Goal: Navigation & Orientation: Locate item on page

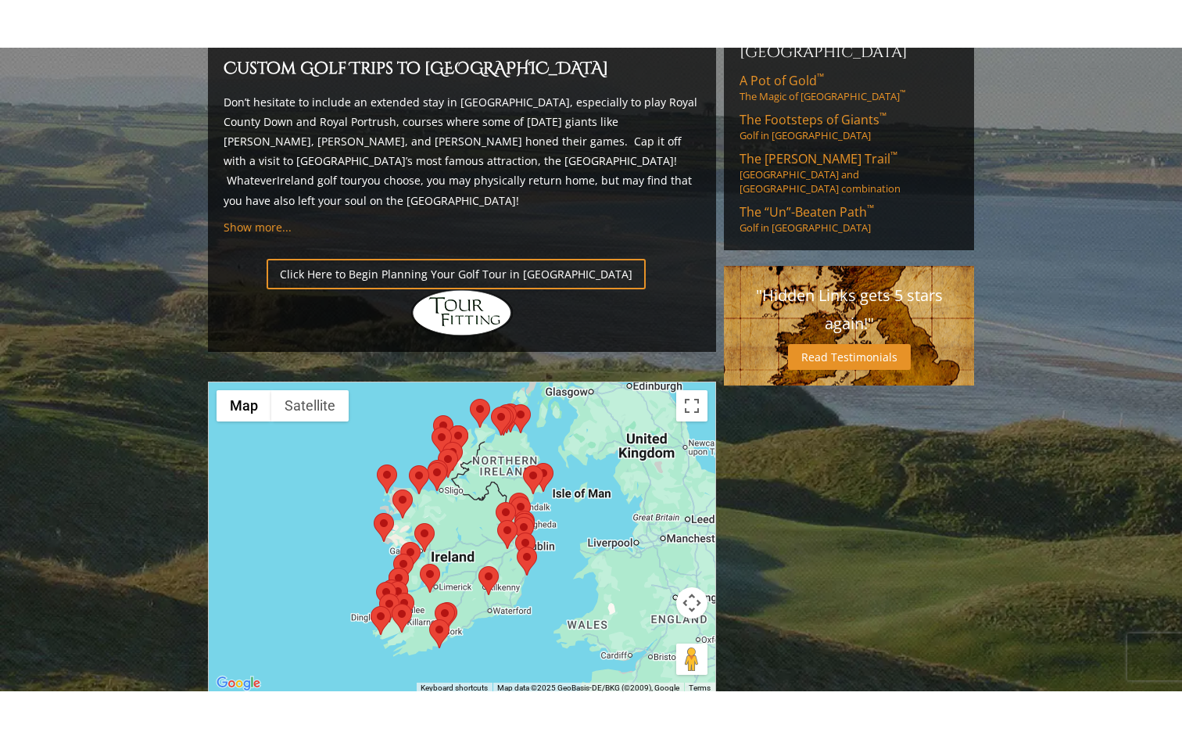
scroll to position [1091, 0]
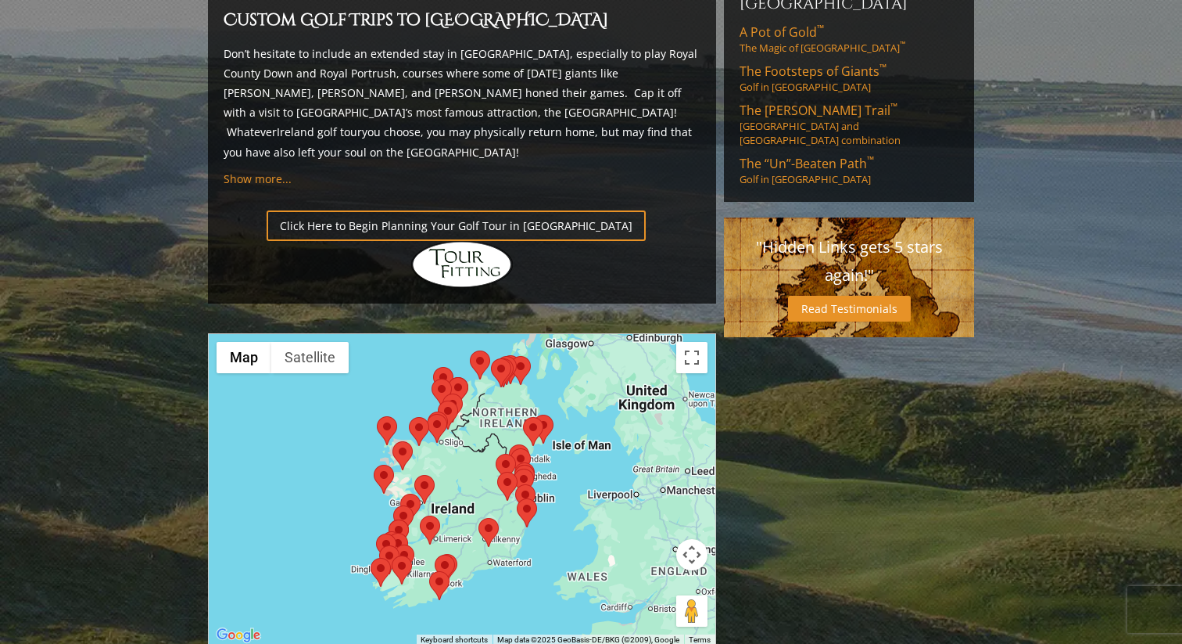
click at [317, 359] on div at bounding box center [462, 489] width 507 height 311
click at [694, 342] on button "Toggle fullscreen view" at bounding box center [691, 357] width 31 height 31
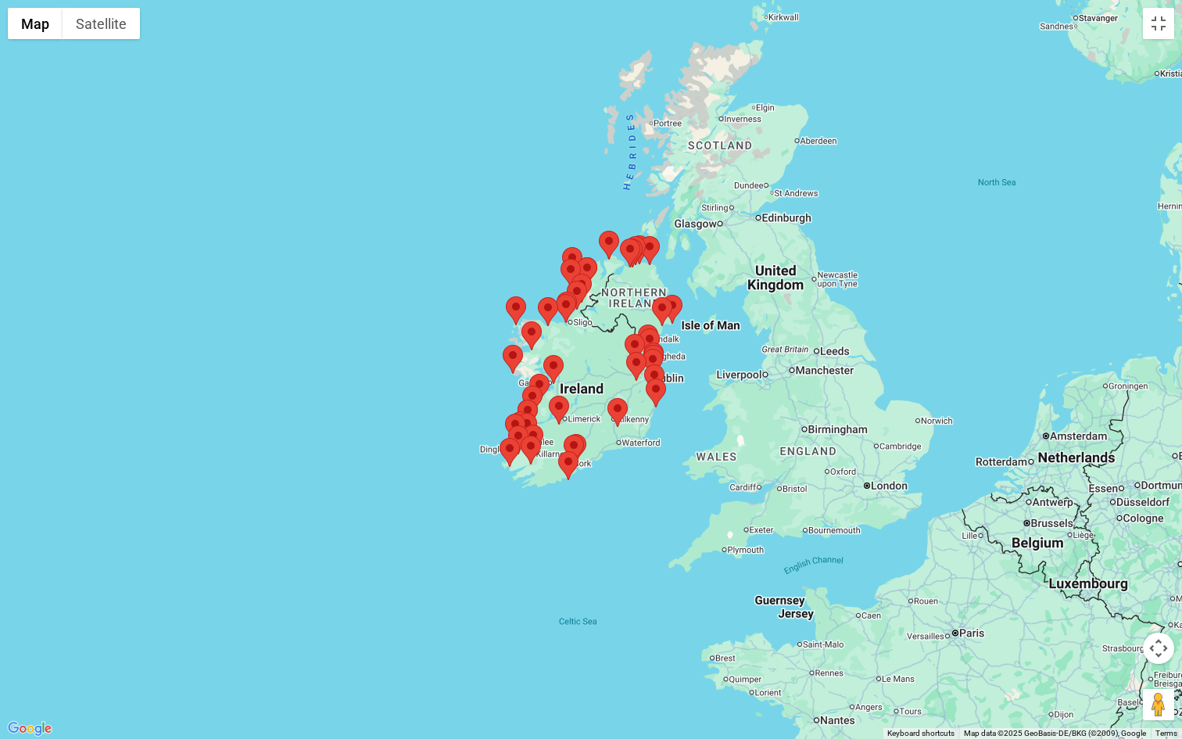
click at [1161, 643] on button "Map camera controls" at bounding box center [1158, 648] width 31 height 31
click at [1120, 607] on button "Zoom in" at bounding box center [1119, 608] width 31 height 31
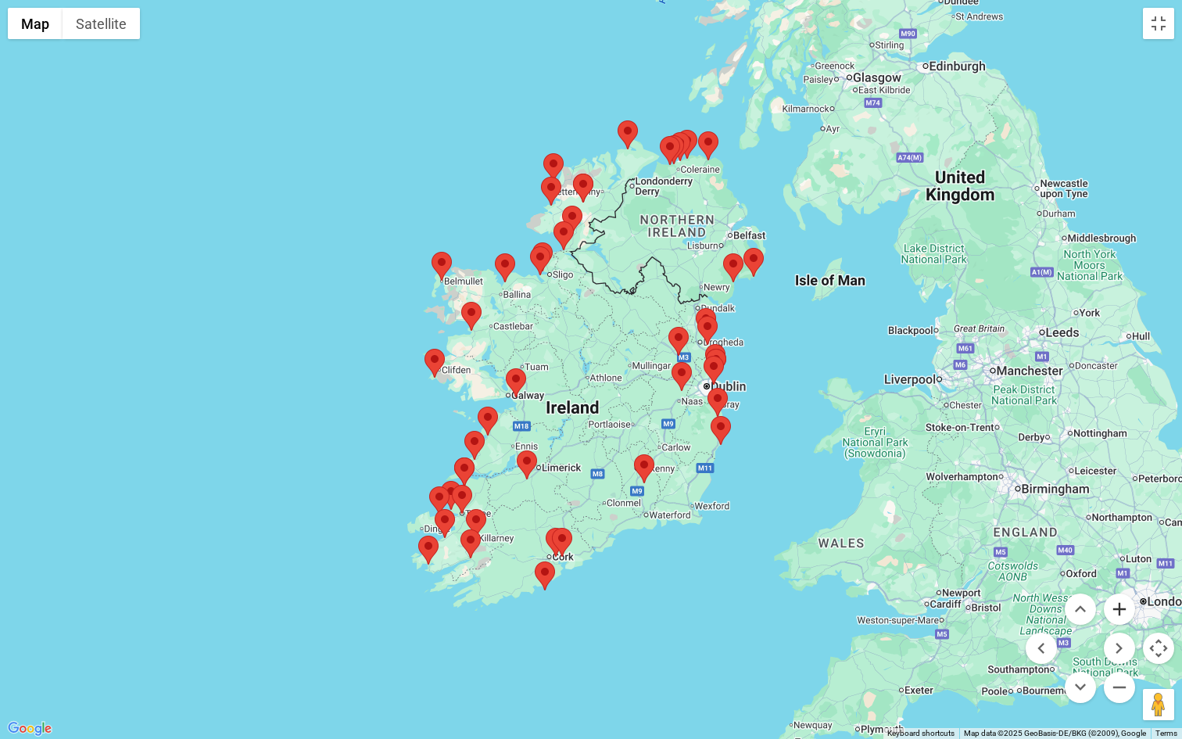
click at [1120, 607] on button "Zoom in" at bounding box center [1119, 608] width 31 height 31
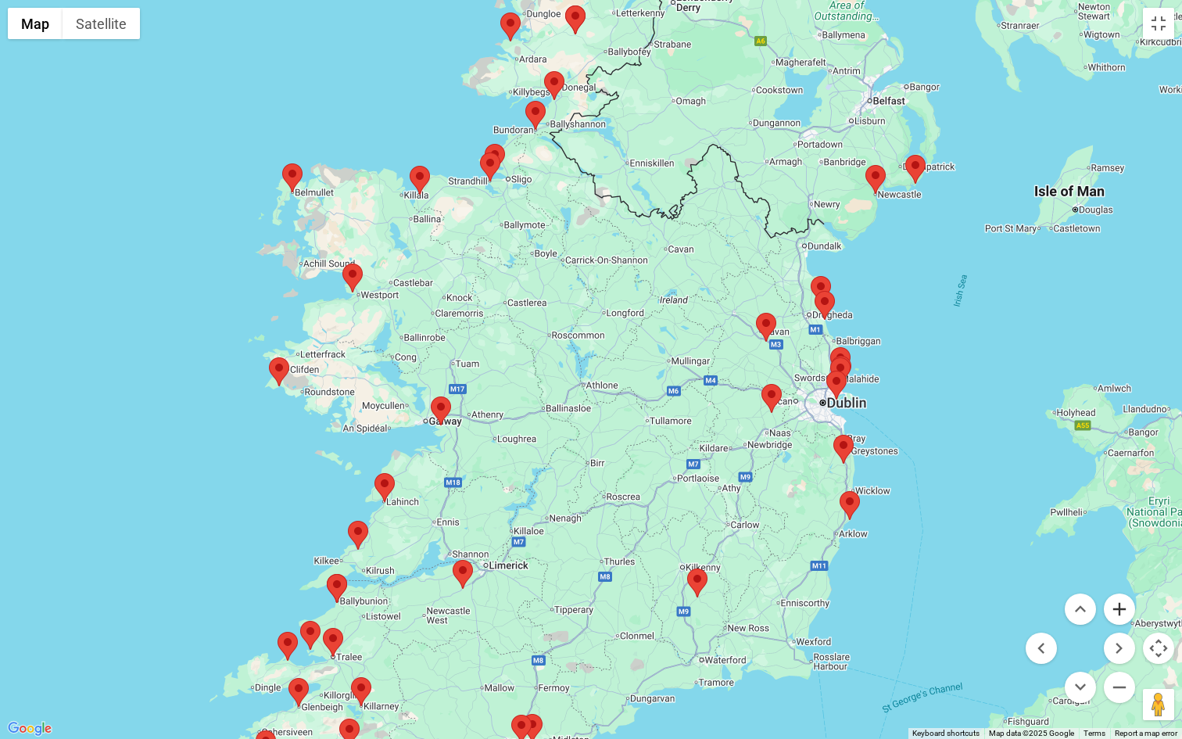
click at [1122, 610] on button "Zoom in" at bounding box center [1119, 608] width 31 height 31
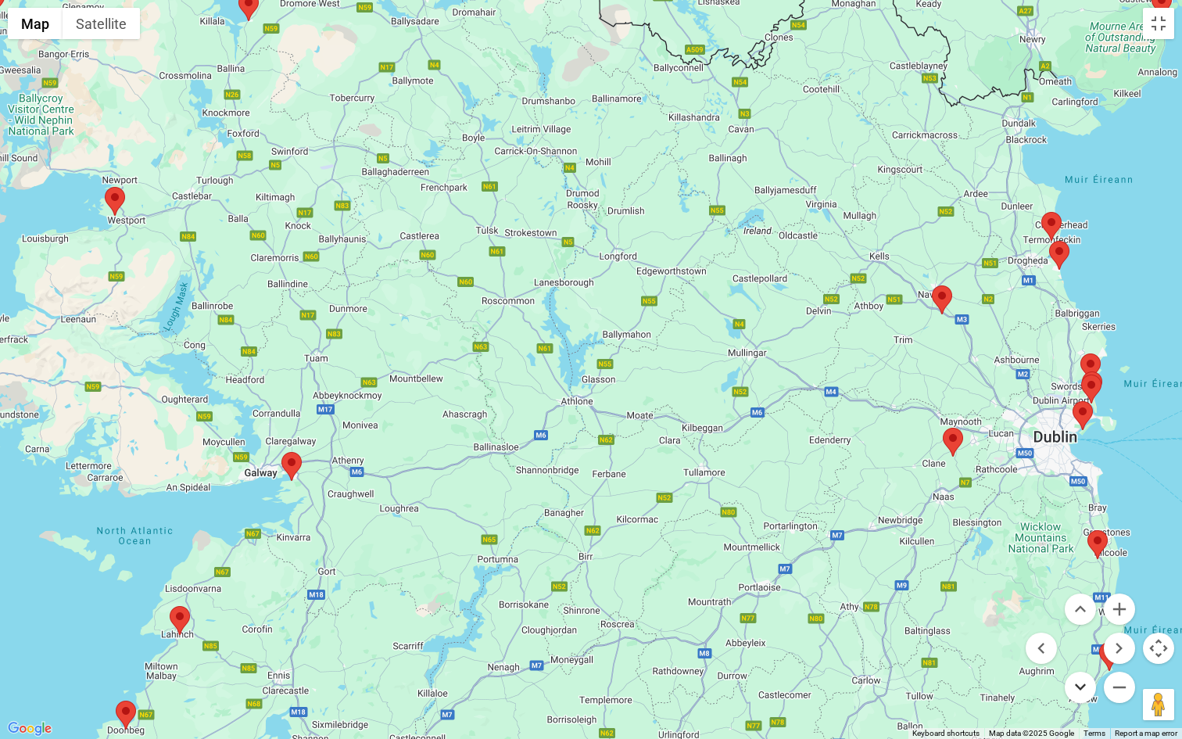
click at [1081, 643] on button "Move down" at bounding box center [1080, 687] width 31 height 31
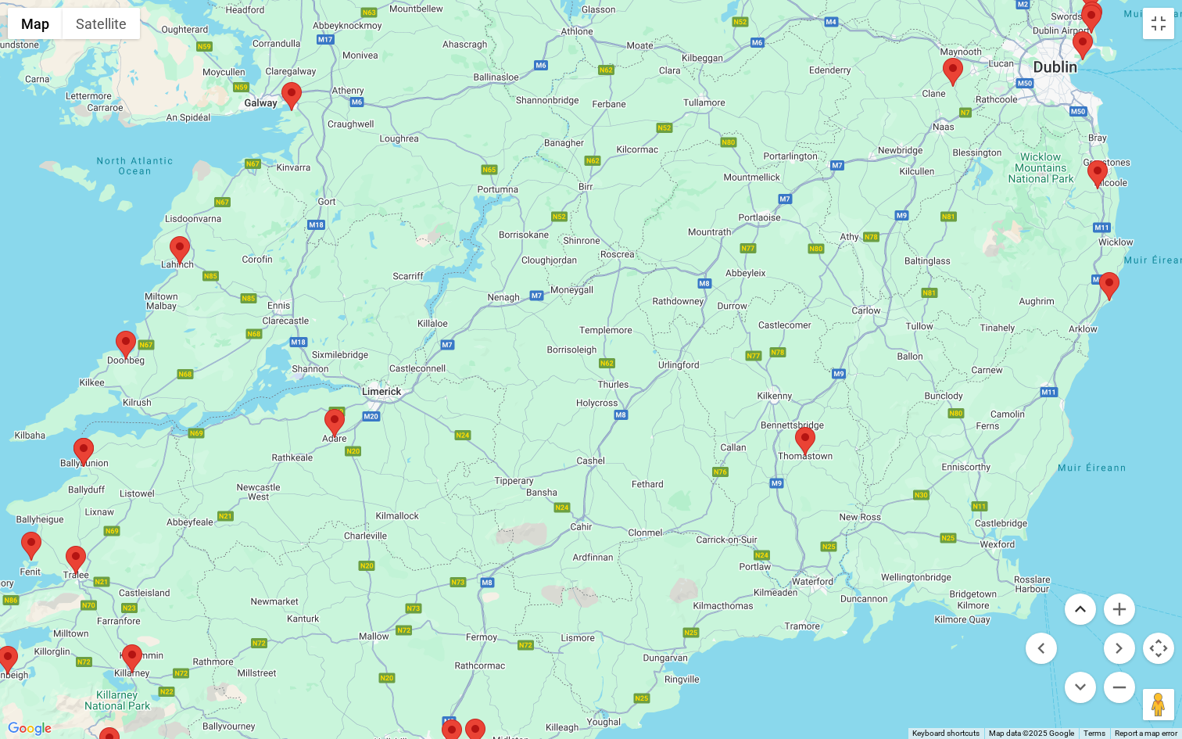
click at [1081, 608] on button "Move up" at bounding box center [1080, 608] width 31 height 31
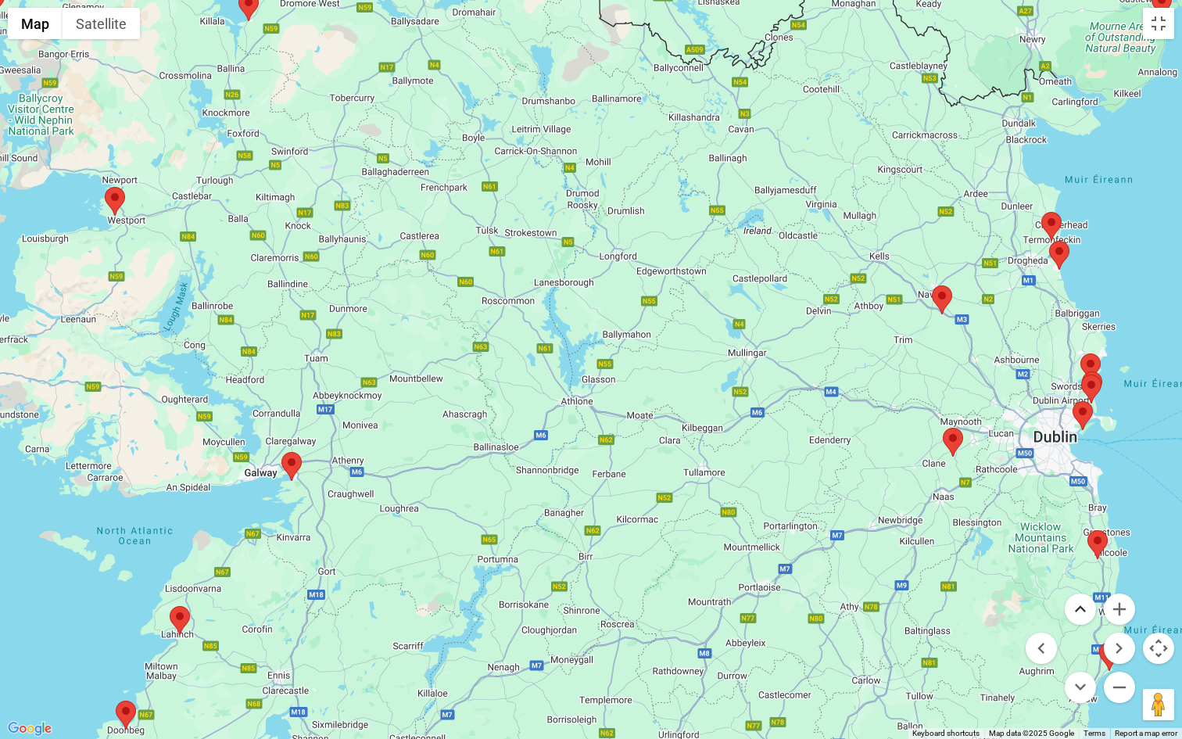
click at [1081, 608] on button "Move up" at bounding box center [1080, 608] width 31 height 31
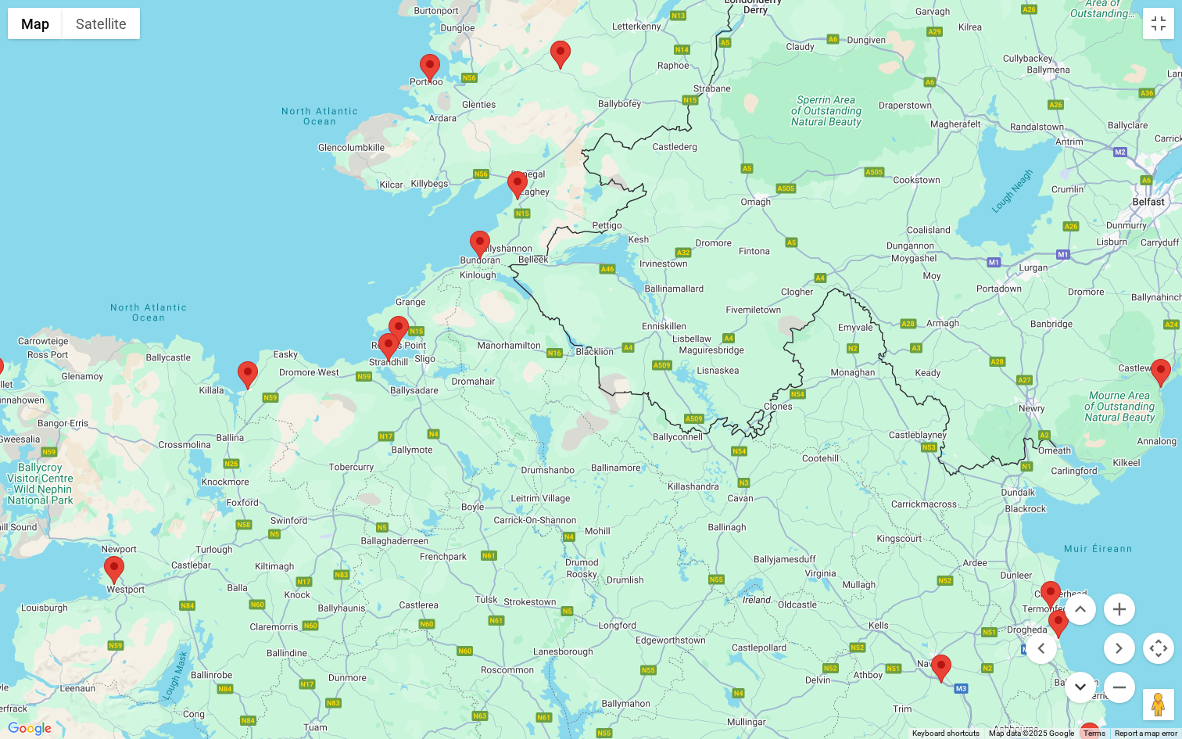
click at [1085, 643] on button "Move down" at bounding box center [1080, 687] width 31 height 31
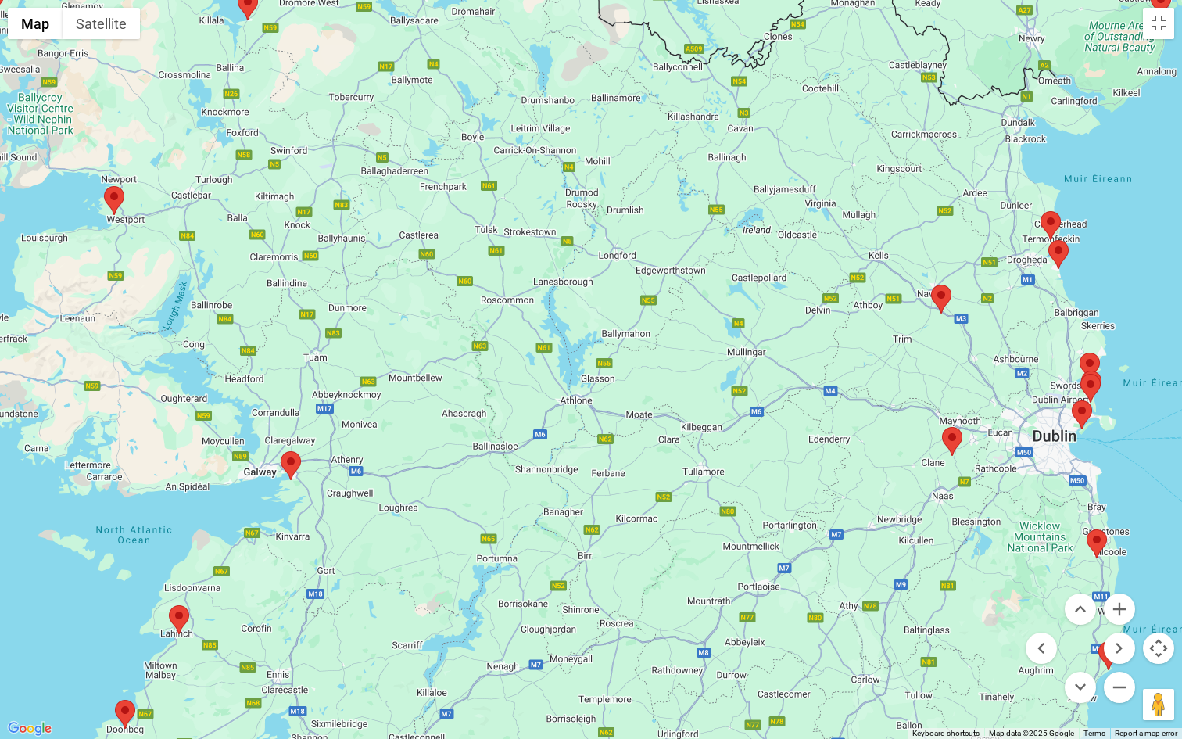
click at [931, 285] on area at bounding box center [931, 285] width 0 height 0
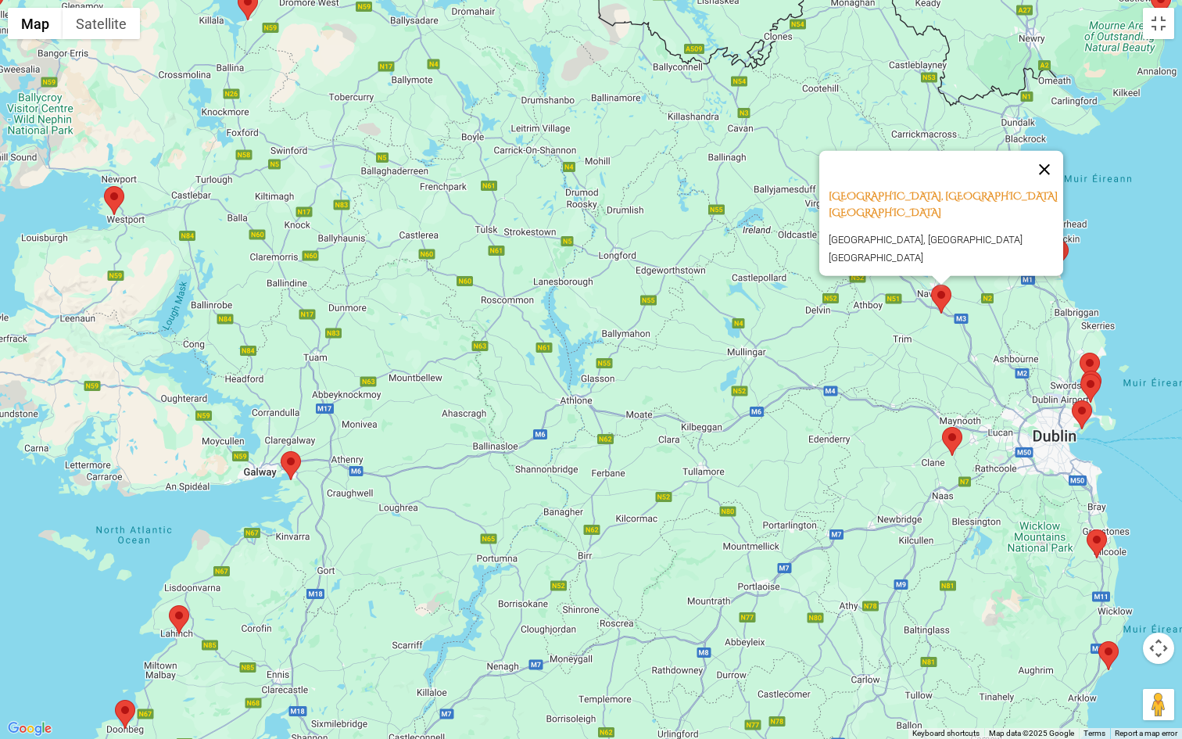
click at [1049, 175] on button "Close" at bounding box center [1045, 169] width 38 height 38
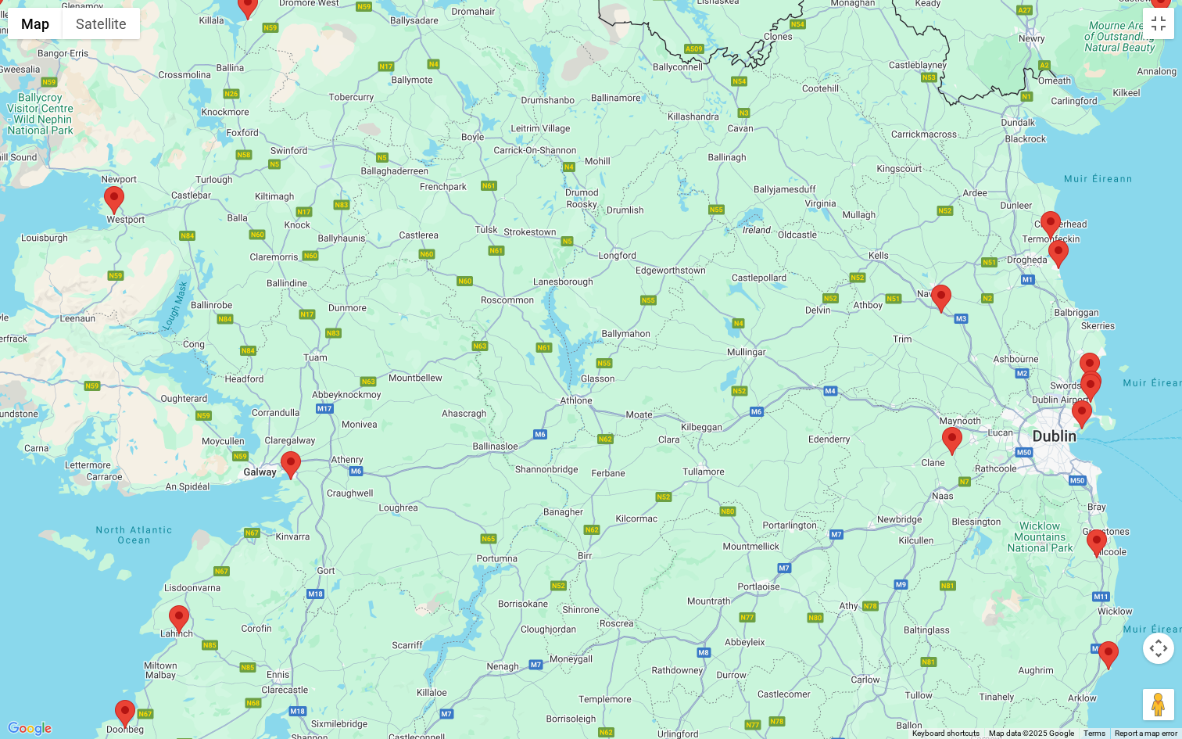
click at [959, 448] on img at bounding box center [952, 441] width 20 height 29
click at [942, 427] on area at bounding box center [942, 427] width 0 height 0
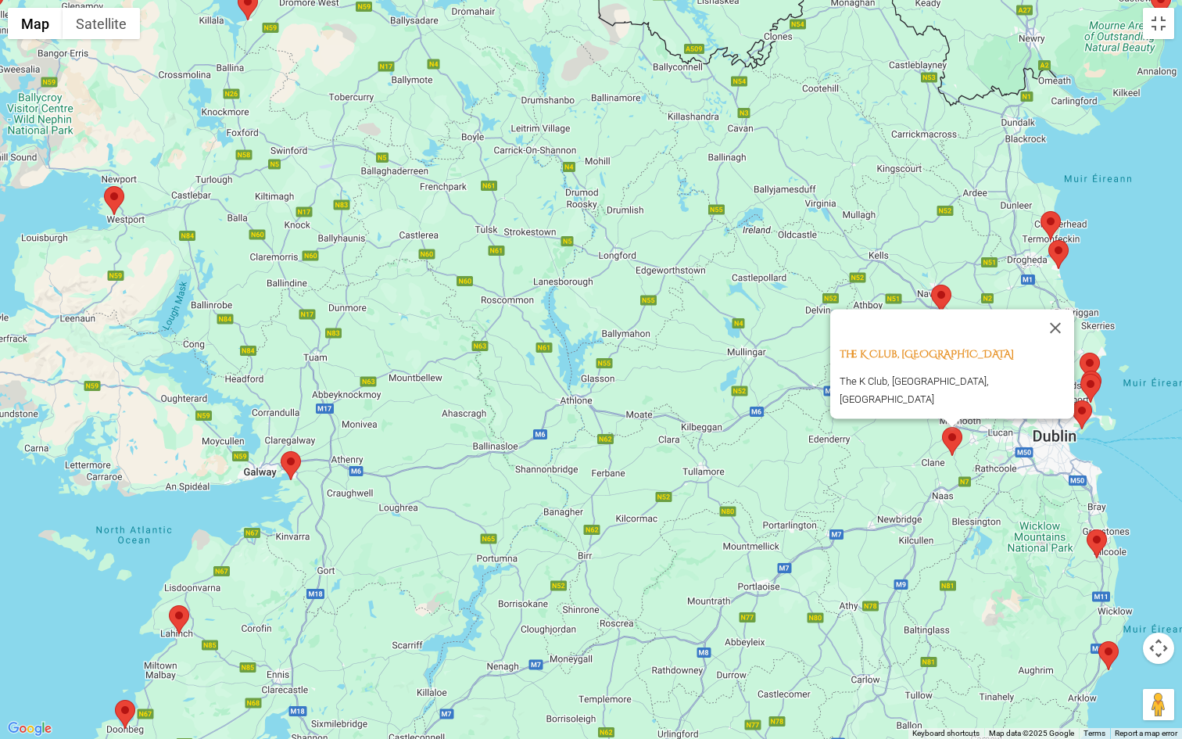
click at [281, 451] on area at bounding box center [281, 451] width 0 height 0
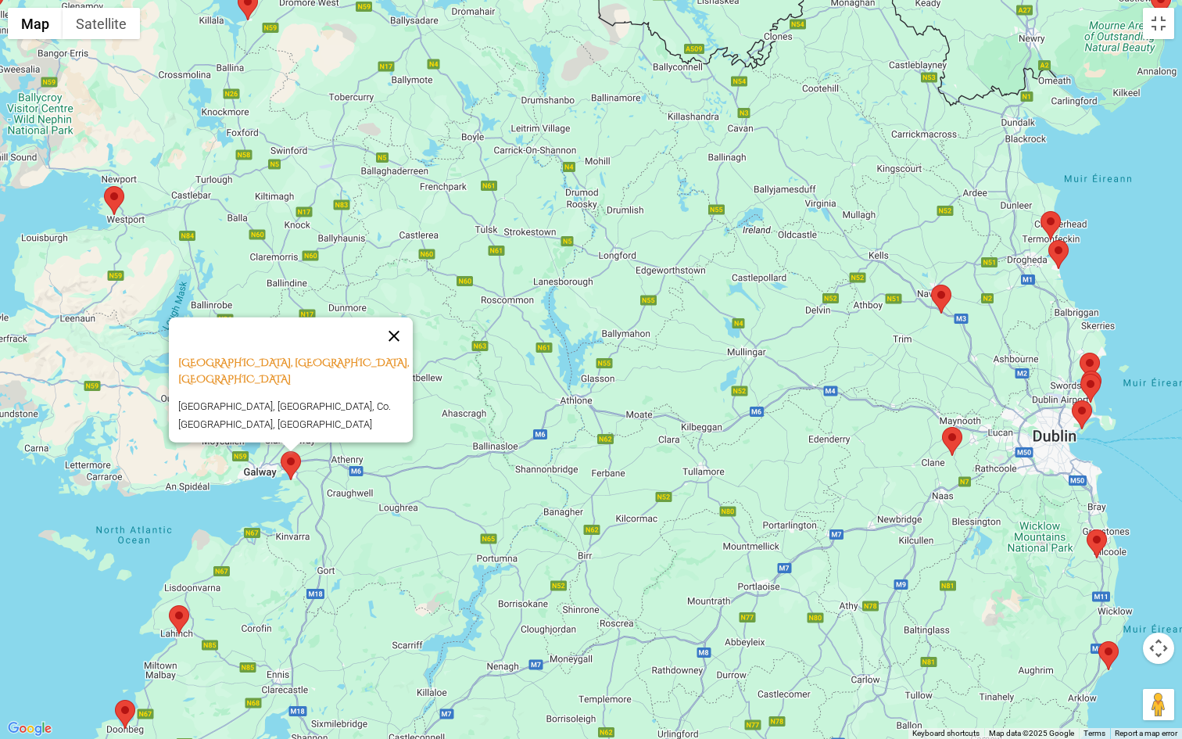
click at [403, 354] on button "Close" at bounding box center [394, 336] width 38 height 38
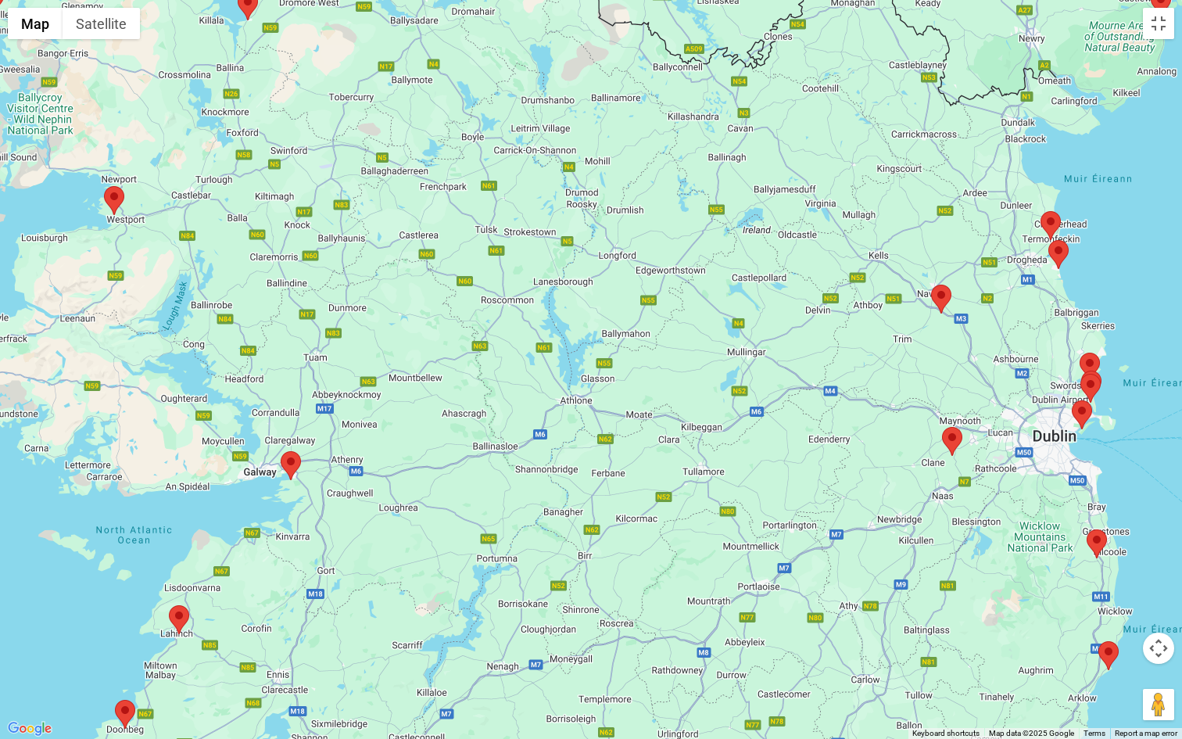
click at [1158, 643] on button "Map camera controls" at bounding box center [1158, 648] width 31 height 31
click at [1081, 606] on button "Move up" at bounding box center [1080, 608] width 31 height 31
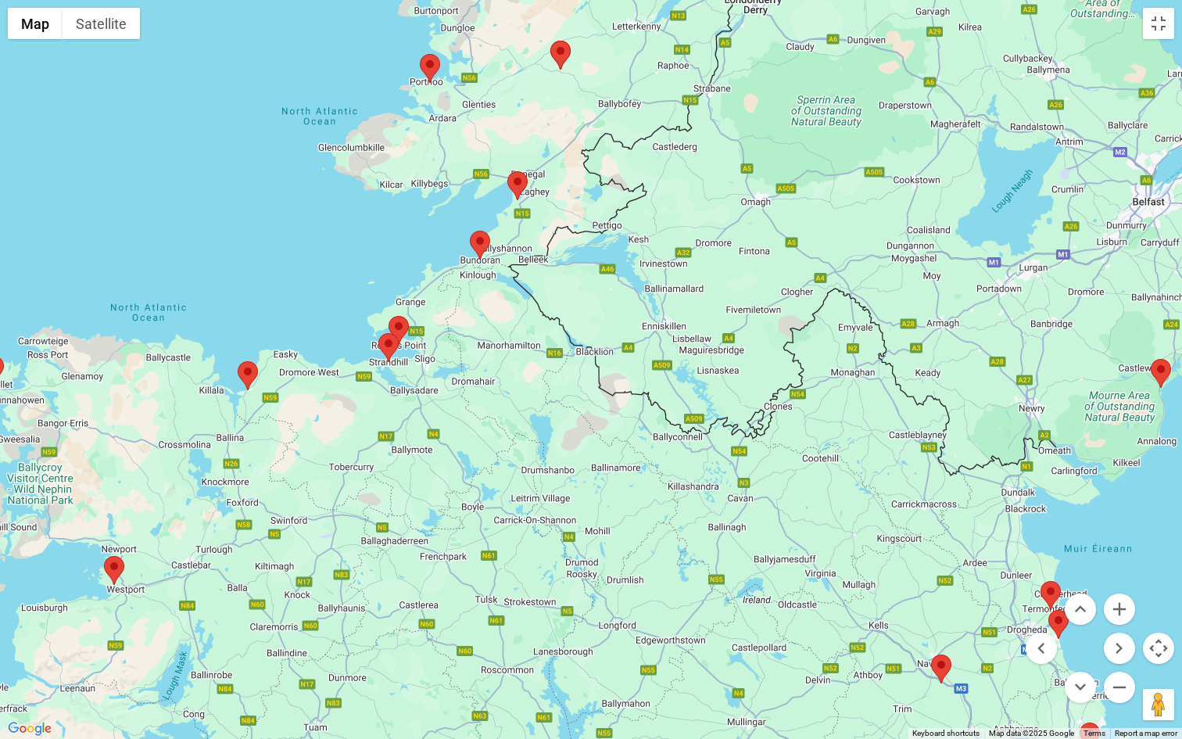
click at [238, 361] on area at bounding box center [238, 361] width 0 height 0
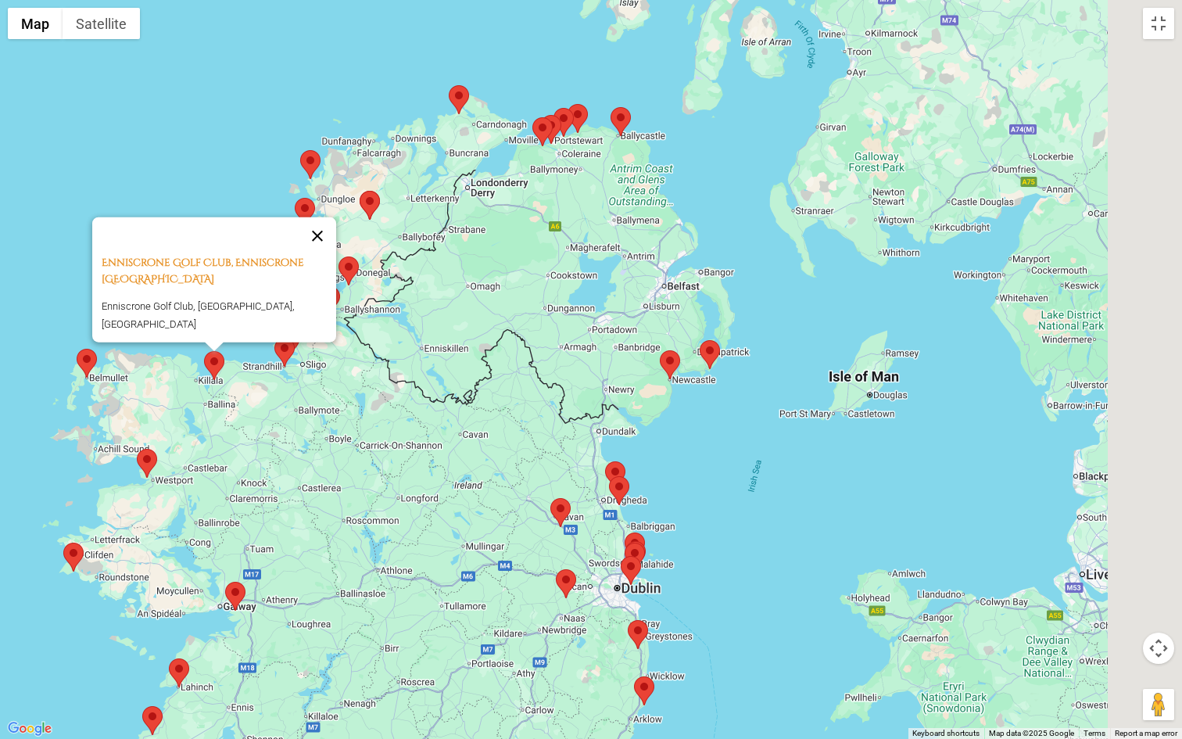
click at [325, 242] on button "Close" at bounding box center [318, 236] width 38 height 38
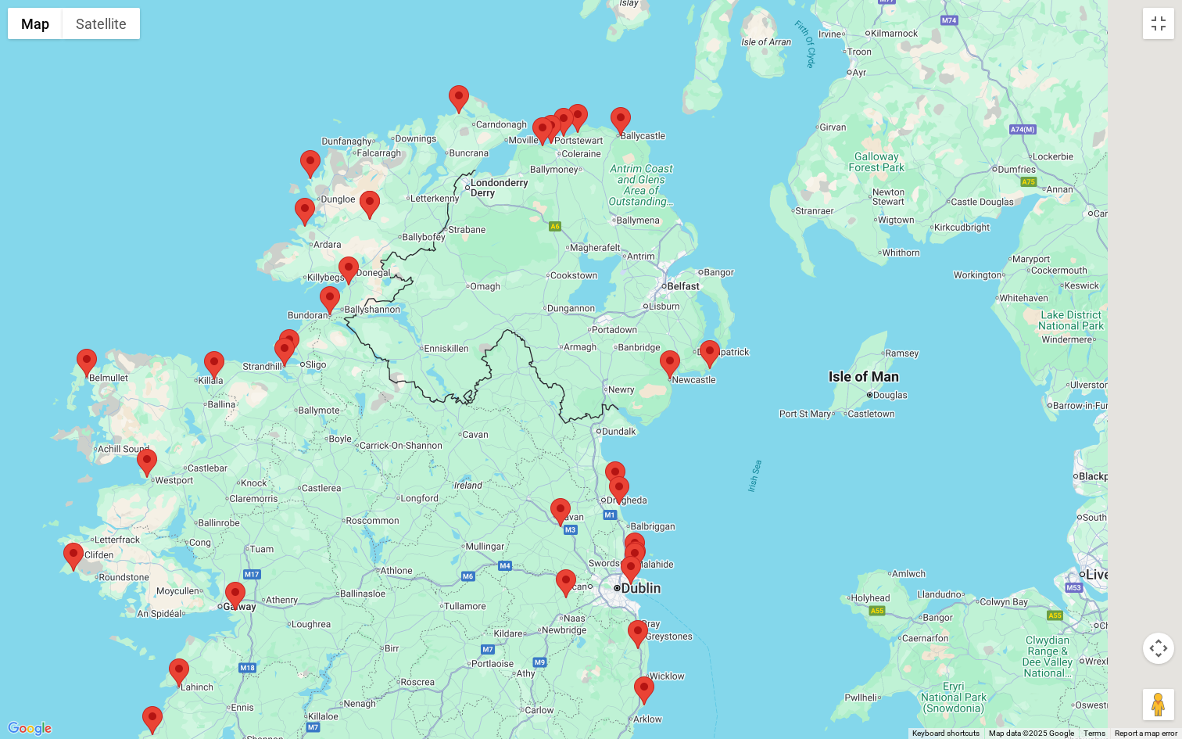
click at [77, 349] on area at bounding box center [77, 349] width 0 height 0
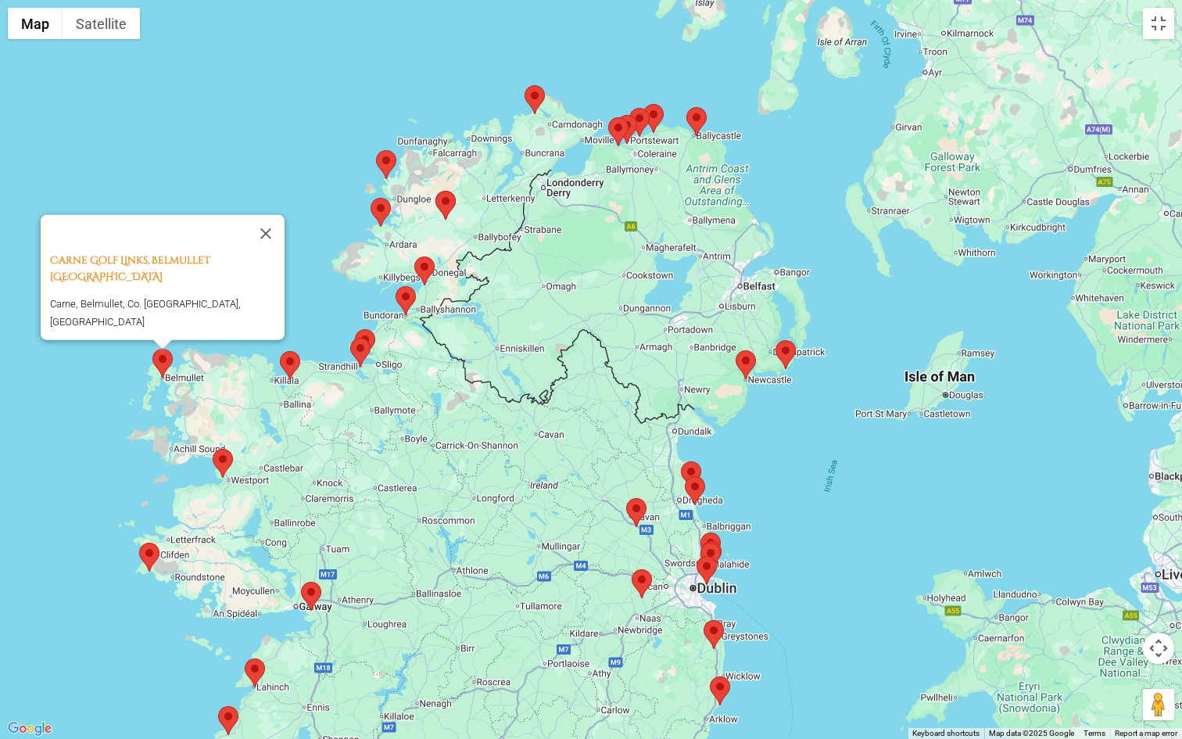
click at [525, 85] on area at bounding box center [525, 85] width 0 height 0
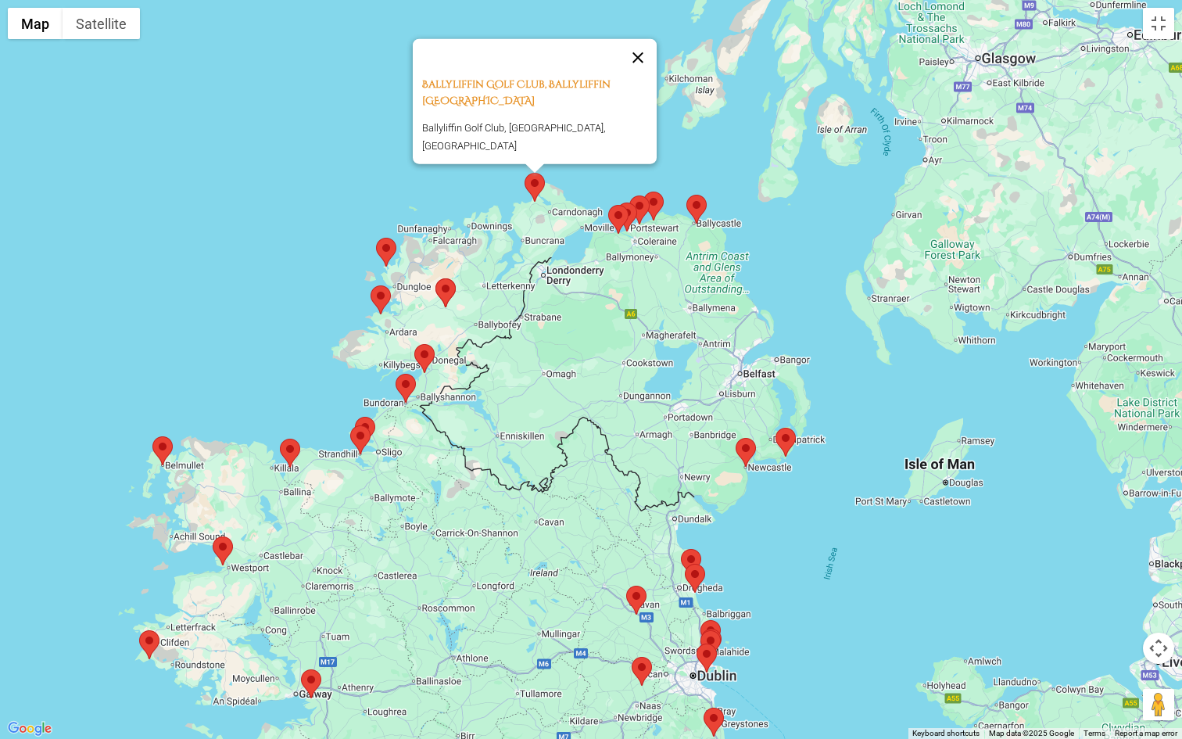
click at [646, 64] on button "Close" at bounding box center [638, 57] width 38 height 38
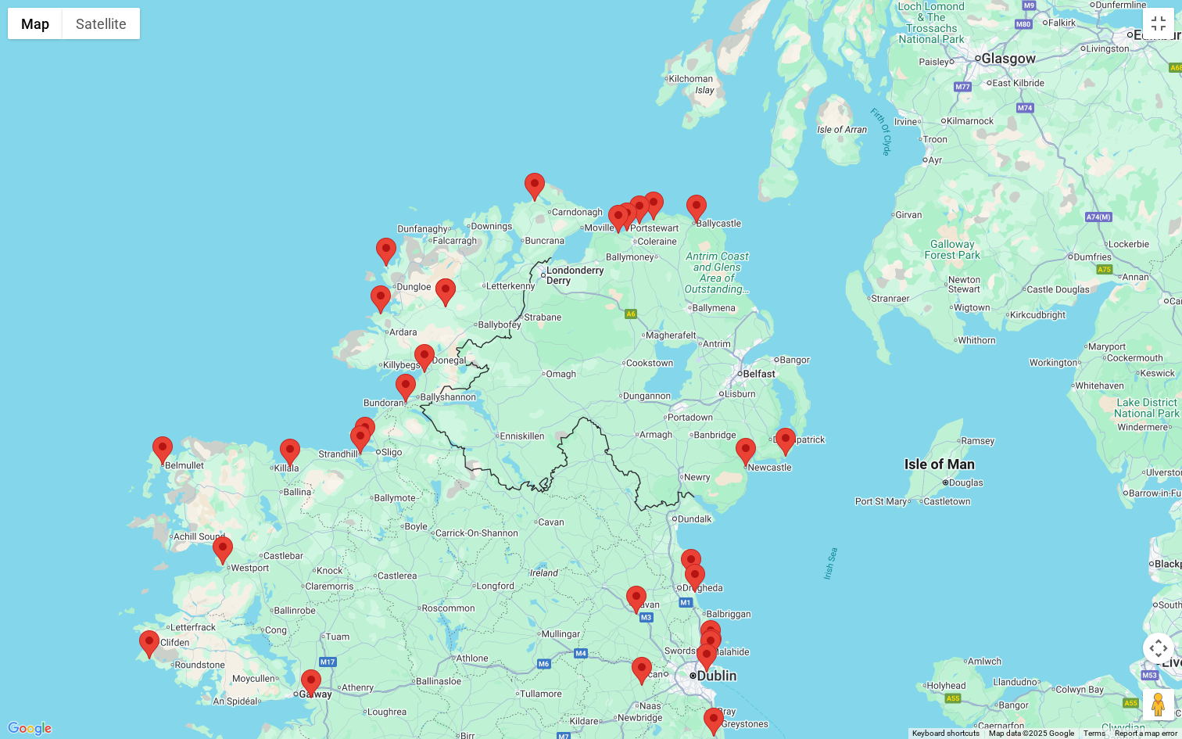
click at [376, 238] on area at bounding box center [376, 238] width 0 height 0
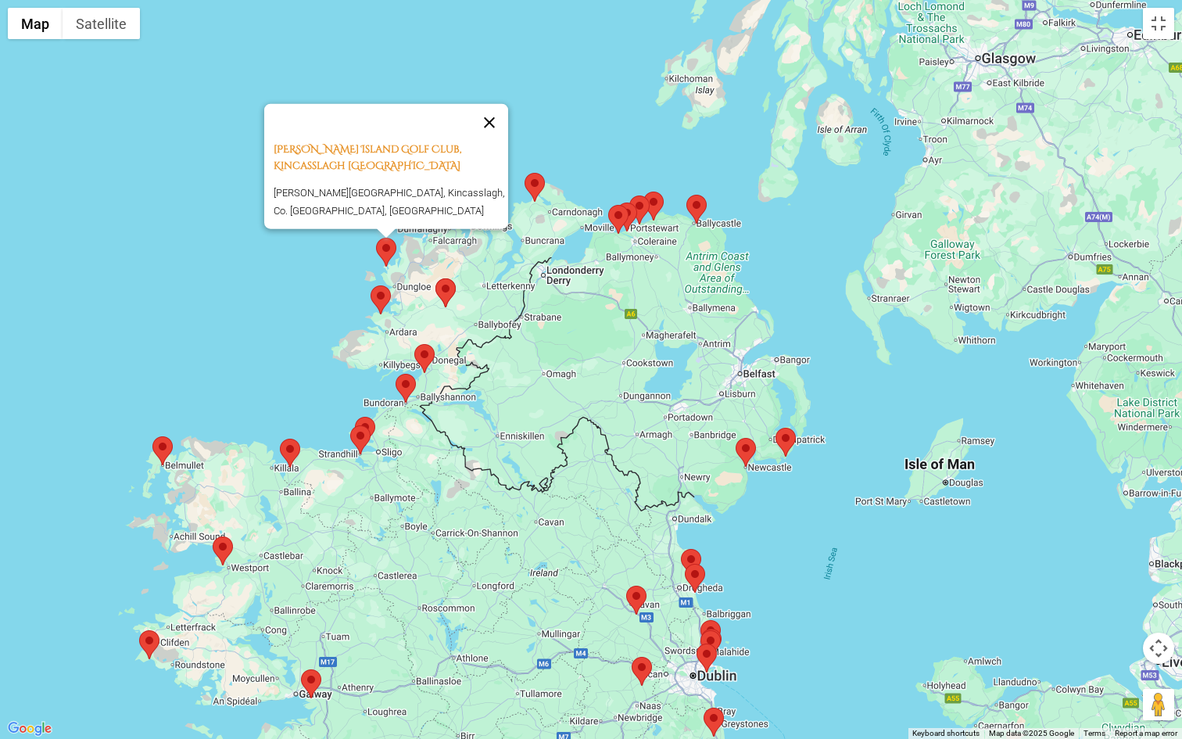
click at [496, 127] on button "Close" at bounding box center [490, 122] width 38 height 38
